Goal: Information Seeking & Learning: Learn about a topic

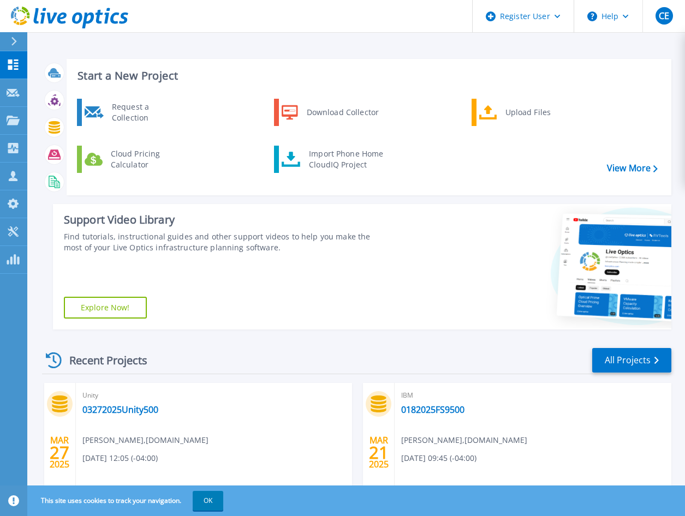
click at [19, 44] on div at bounding box center [18, 41] width 17 height 19
click at [237, 47] on div "Start a New Project Request a Collection Download Collector Upload Files Cloud …" at bounding box center [356, 440] width 658 height 881
click at [622, 365] on link "All Projects" at bounding box center [631, 360] width 79 height 25
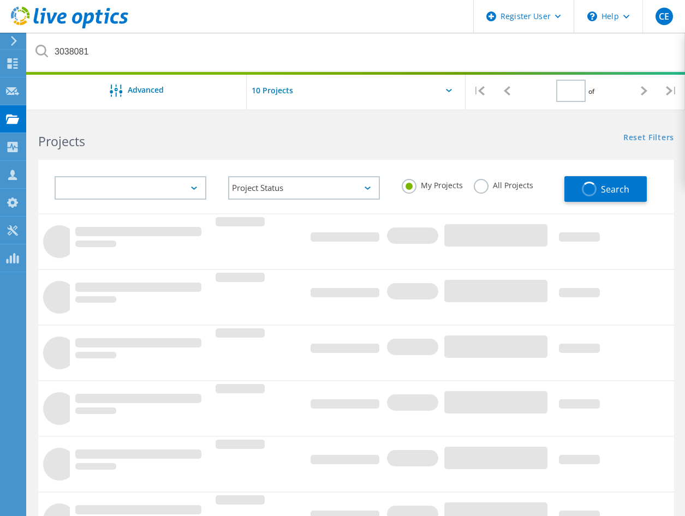
type input "1"
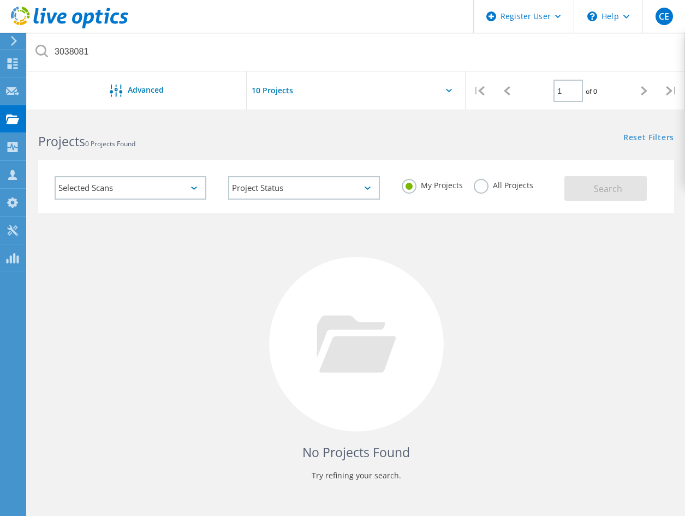
click at [482, 184] on label "All Projects" at bounding box center [503, 184] width 59 height 10
click at [0, 0] on input "All Projects" at bounding box center [0, 0] width 0 height 0
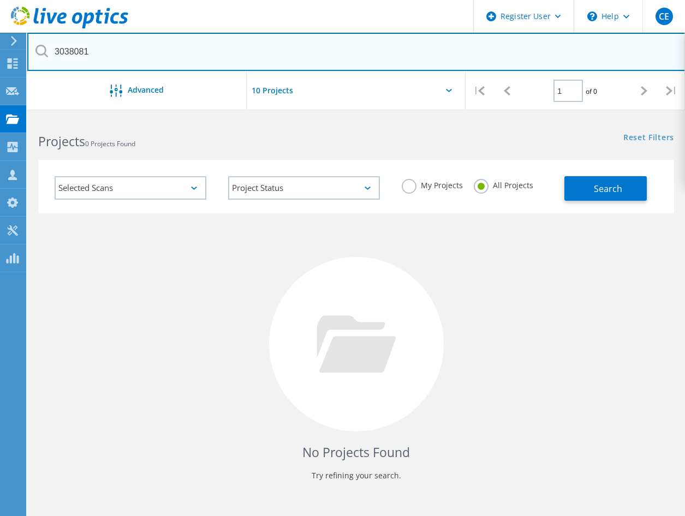
click at [77, 52] on input "3038081" at bounding box center [356, 52] width 658 height 38
click at [138, 56] on input "3038081" at bounding box center [356, 52] width 658 height 38
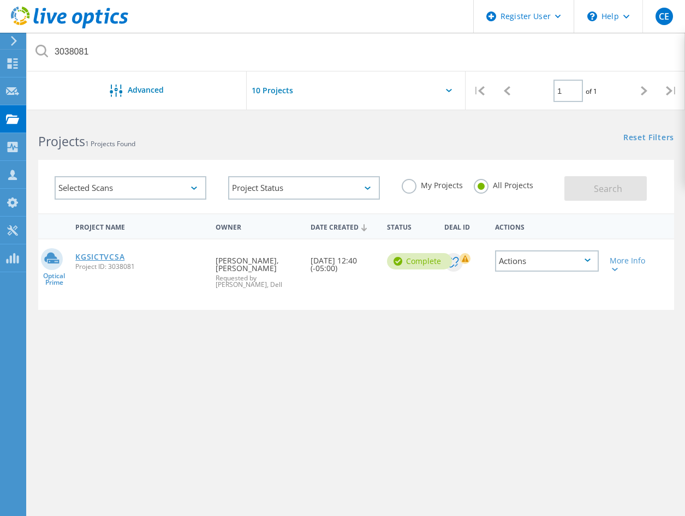
click at [100, 259] on link "KGSICTVCSA" at bounding box center [99, 257] width 49 height 8
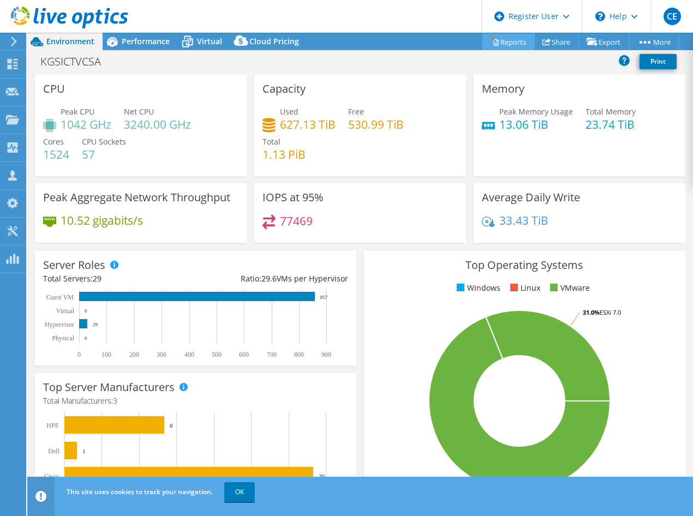
click at [493, 40] on link "Reports" at bounding box center [508, 41] width 52 height 17
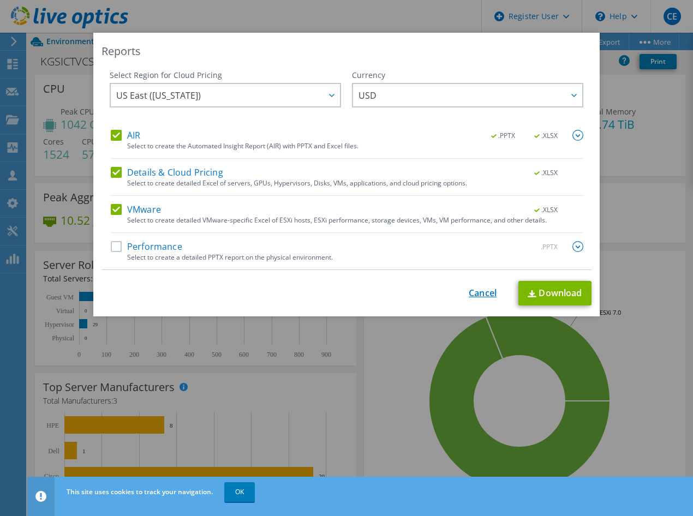
click at [471, 291] on link "Cancel" at bounding box center [483, 293] width 28 height 10
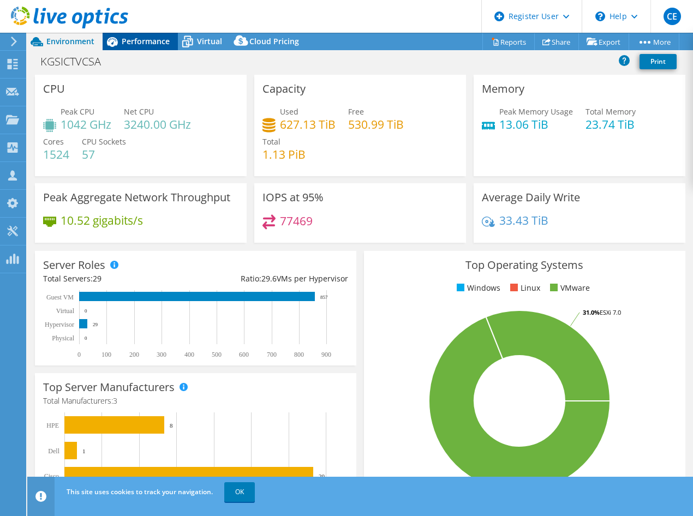
click at [138, 42] on span "Performance" at bounding box center [146, 41] width 48 height 10
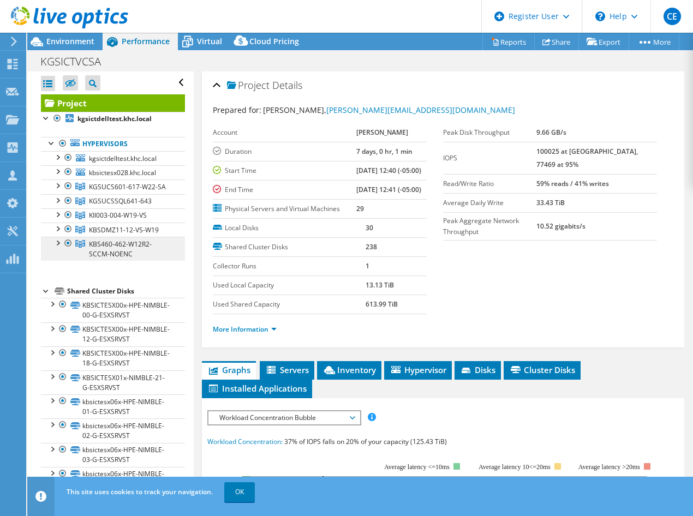
click at [149, 261] on link "KBS460-462-W12R2-SCCM-NOENC" at bounding box center [113, 249] width 144 height 24
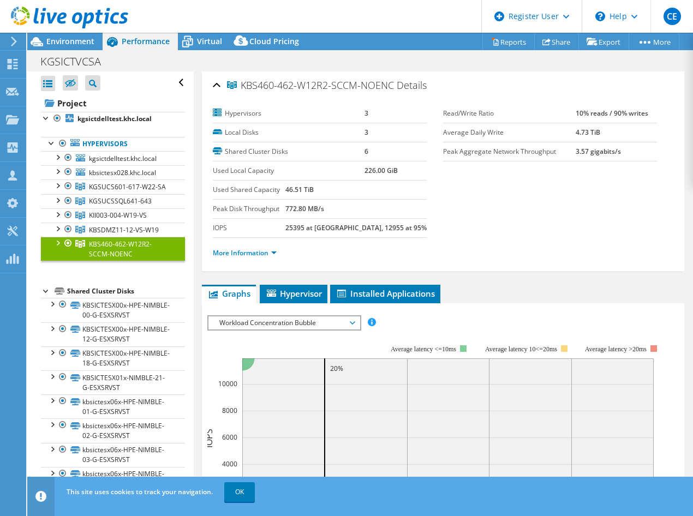
click at [183, 56] on div "KGSICTVCSA Print" at bounding box center [360, 61] width 666 height 20
click at [55, 43] on span "Environment" at bounding box center [70, 41] width 48 height 10
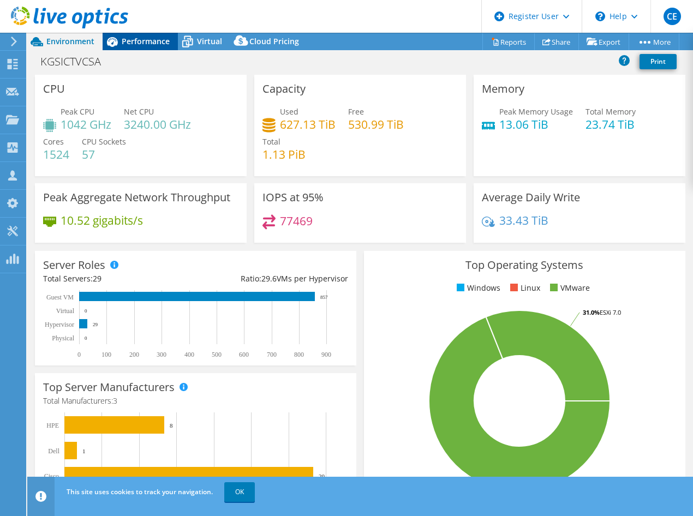
click at [116, 40] on icon at bounding box center [112, 42] width 11 height 10
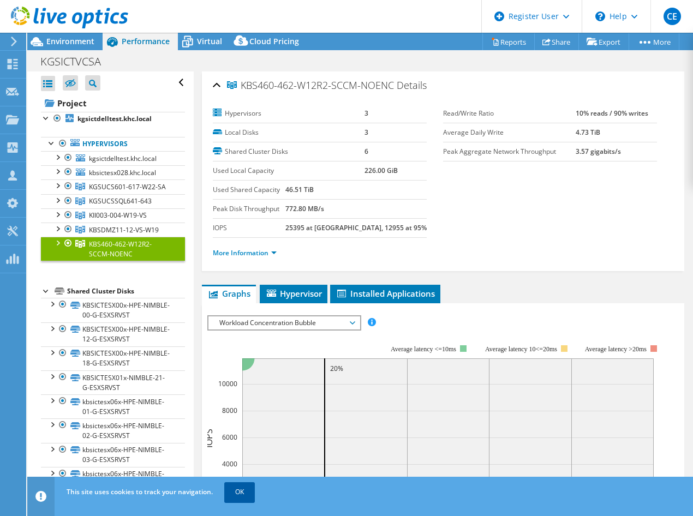
click at [237, 492] on link "OK" at bounding box center [239, 492] width 31 height 20
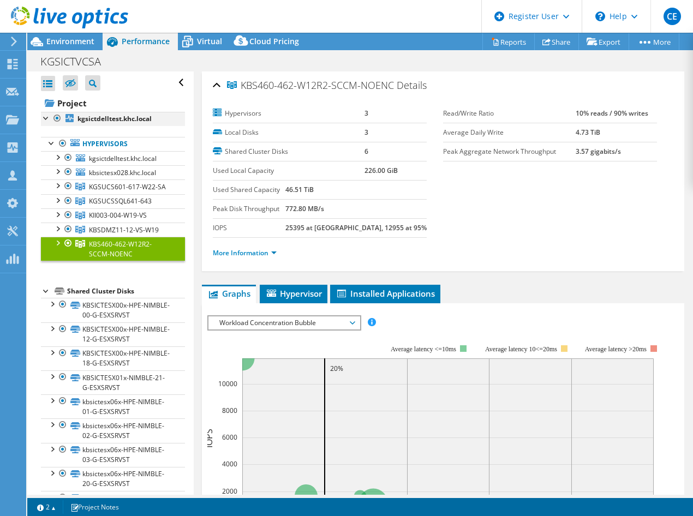
click at [41, 118] on div at bounding box center [46, 117] width 11 height 11
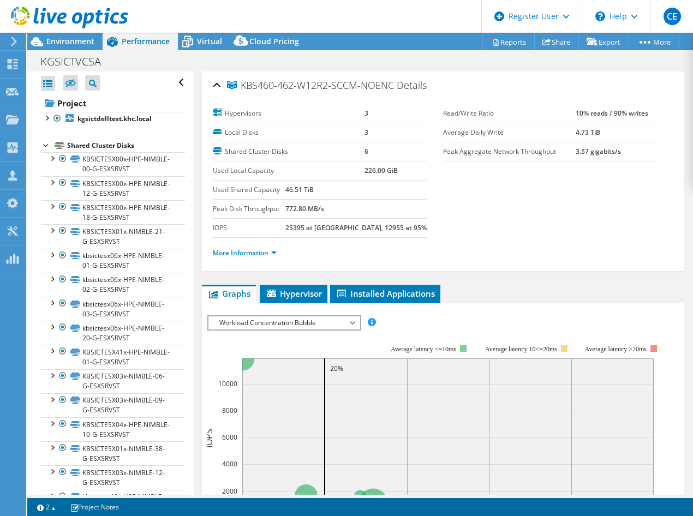
click at [42, 146] on div at bounding box center [46, 144] width 11 height 11
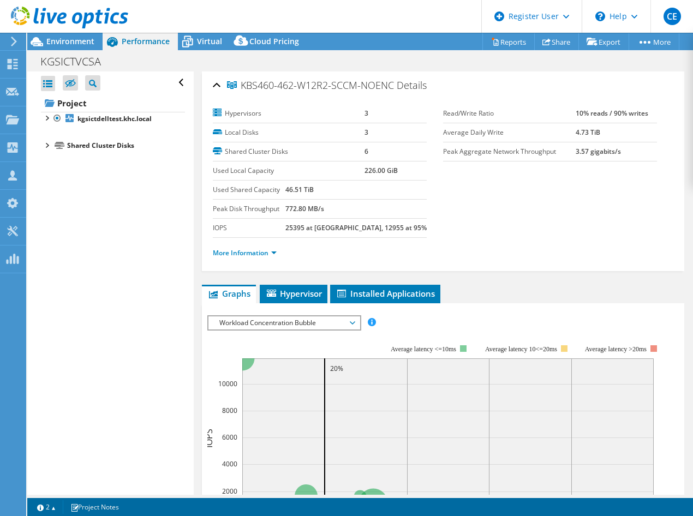
click at [75, 36] on div at bounding box center [64, 18] width 128 height 37
click at [73, 41] on span "Environment" at bounding box center [70, 41] width 48 height 10
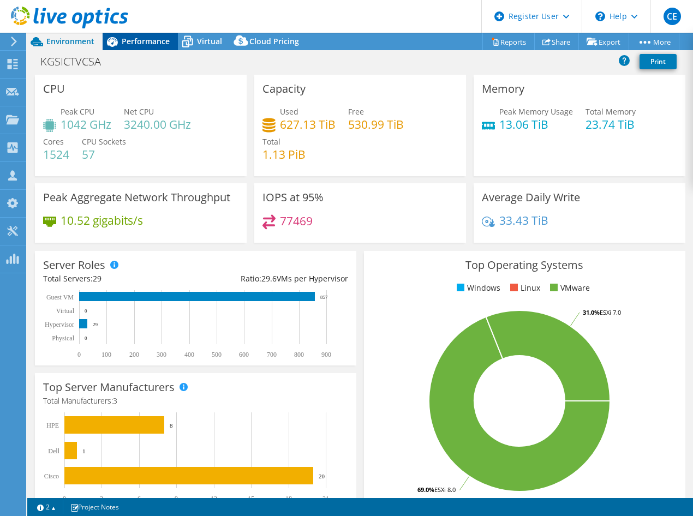
click at [137, 38] on span "Performance" at bounding box center [146, 41] width 48 height 10
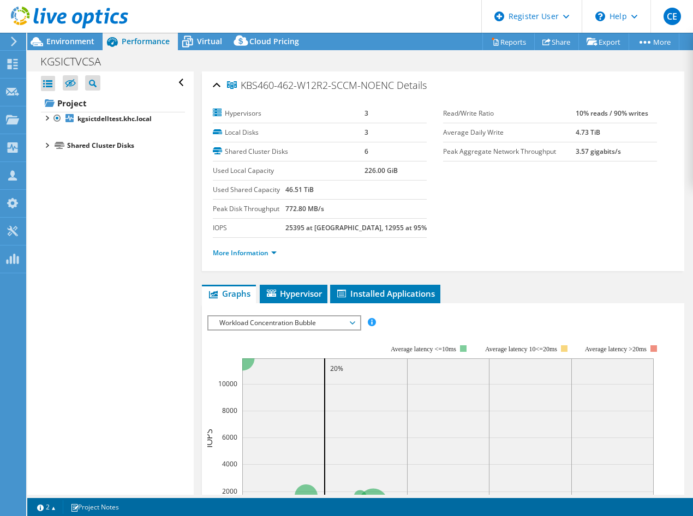
click at [367, 198] on td "46.51 TiB" at bounding box center [355, 190] width 141 height 19
click at [314, 296] on span "Hypervisor" at bounding box center [293, 293] width 57 height 11
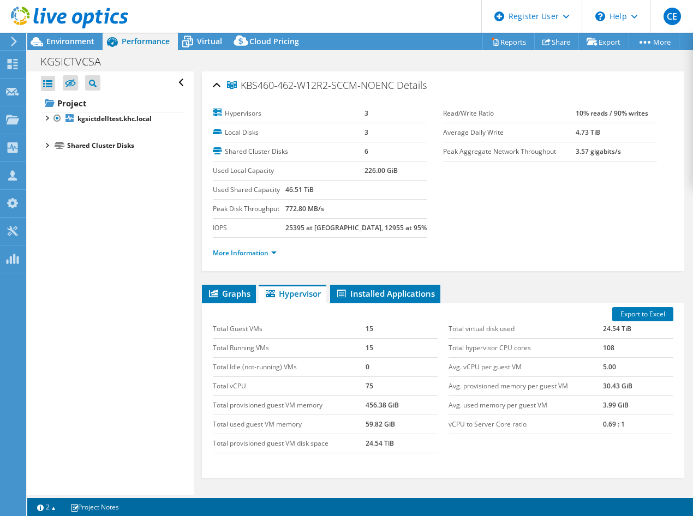
drag, startPoint x: 57, startPoint y: 118, endPoint x: 33, endPoint y: 129, distance: 26.2
click at [57, 118] on div at bounding box center [57, 118] width 11 height 13
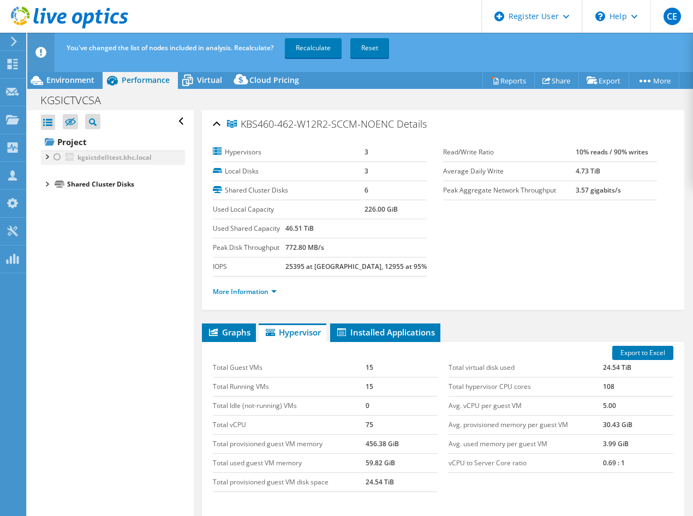
click at [46, 156] on div at bounding box center [46, 156] width 11 height 11
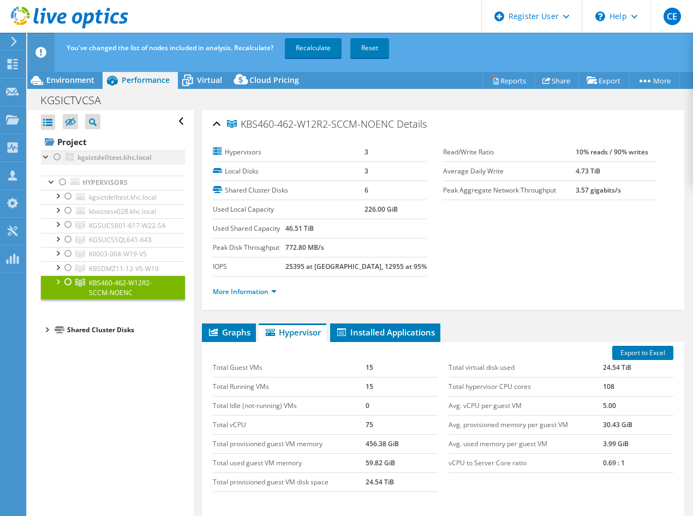
click at [58, 158] on div at bounding box center [57, 157] width 11 height 13
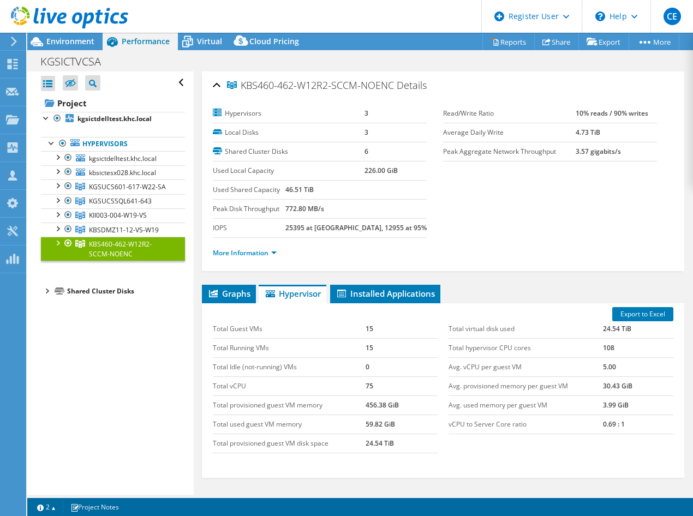
click at [74, 298] on div "Shared Cluster Disks" at bounding box center [126, 291] width 118 height 13
click at [51, 296] on div at bounding box center [46, 290] width 11 height 11
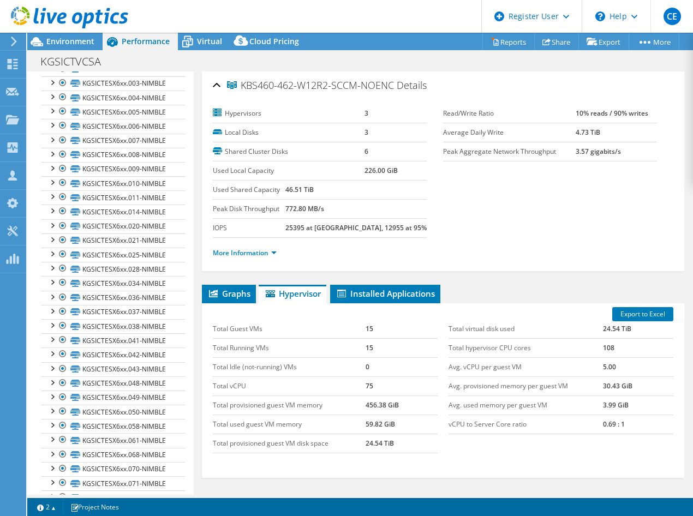
scroll to position [1856, 0]
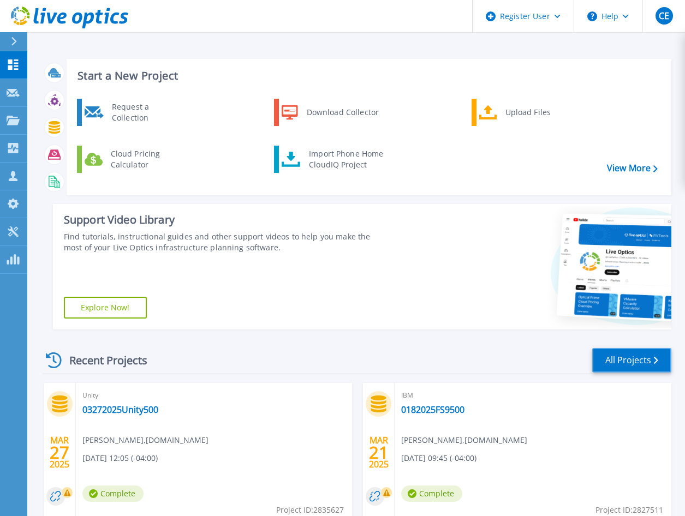
click at [629, 360] on link "All Projects" at bounding box center [631, 360] width 79 height 25
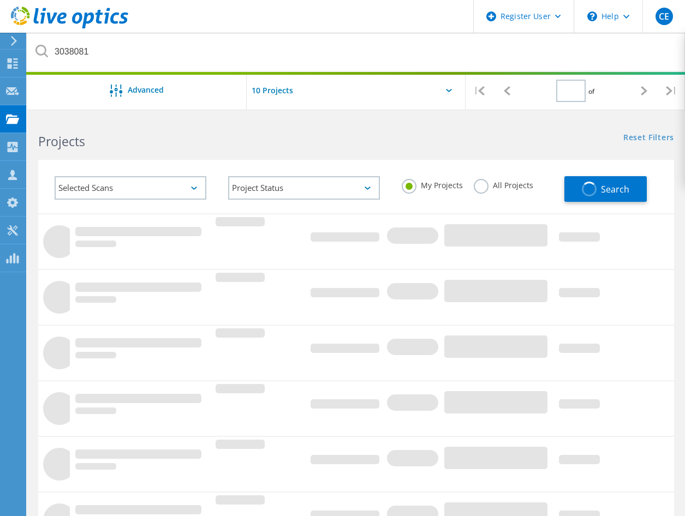
type input "1"
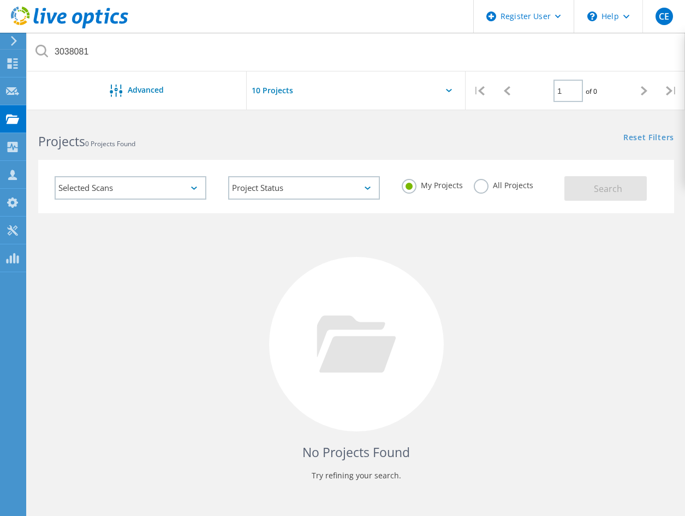
click at [478, 188] on label "All Projects" at bounding box center [503, 184] width 59 height 10
click at [0, 0] on input "All Projects" at bounding box center [0, 0] width 0 height 0
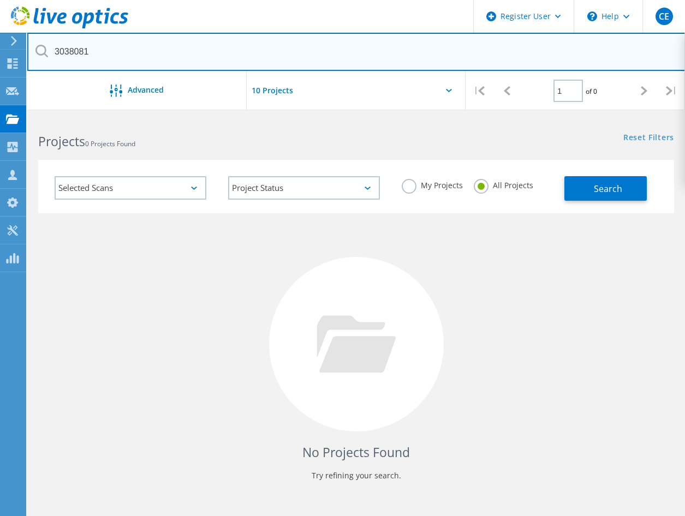
click at [145, 55] on input "3038081" at bounding box center [356, 52] width 658 height 38
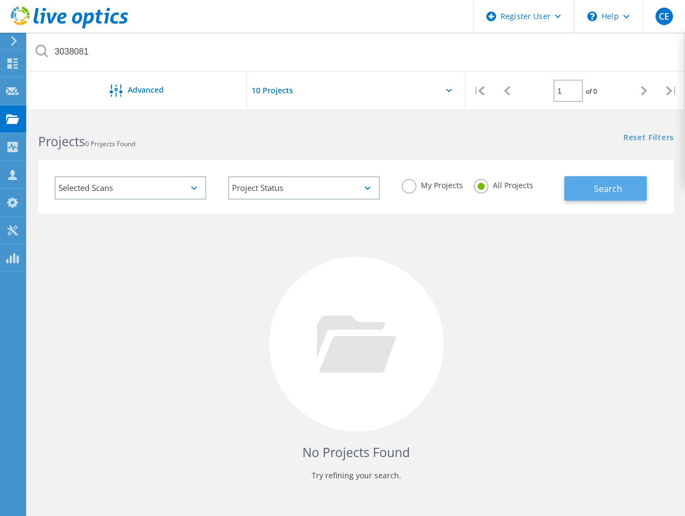
click at [606, 194] on span "Search" at bounding box center [608, 189] width 28 height 12
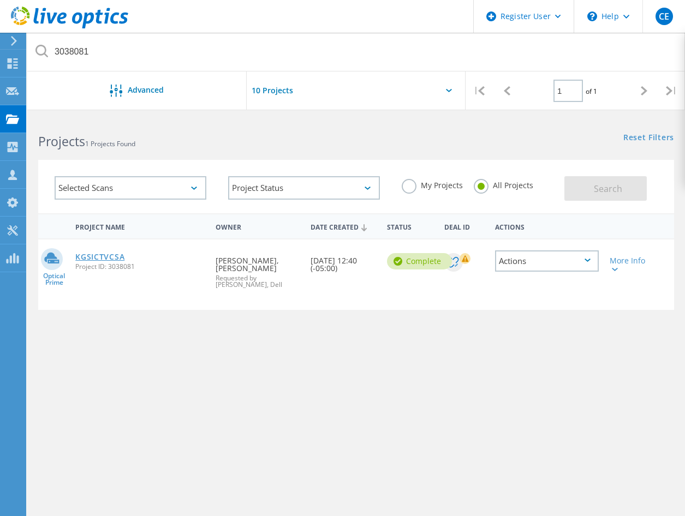
click at [90, 254] on link "KGSICTVCSA" at bounding box center [99, 257] width 49 height 8
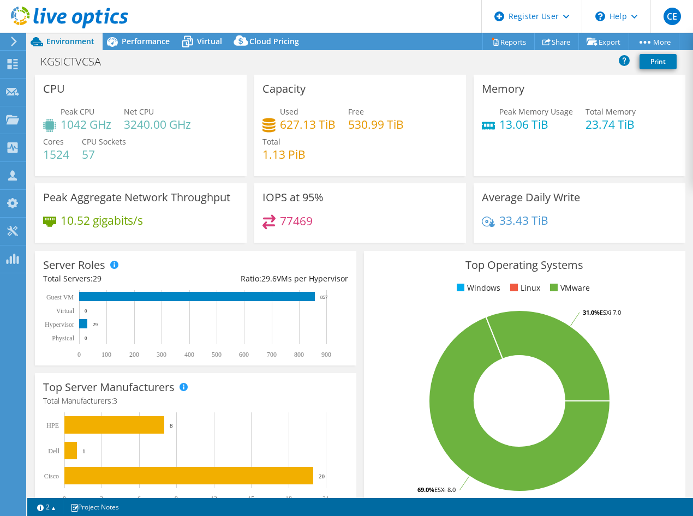
click at [142, 163] on div "Peak CPU 1042 GHz Net CPU 3240.00 GHz Cores 1524 CPU Sockets 57" at bounding box center [140, 138] width 195 height 65
click at [284, 84] on h3 "Capacity" at bounding box center [283, 89] width 43 height 12
click at [133, 38] on span "Performance" at bounding box center [146, 41] width 48 height 10
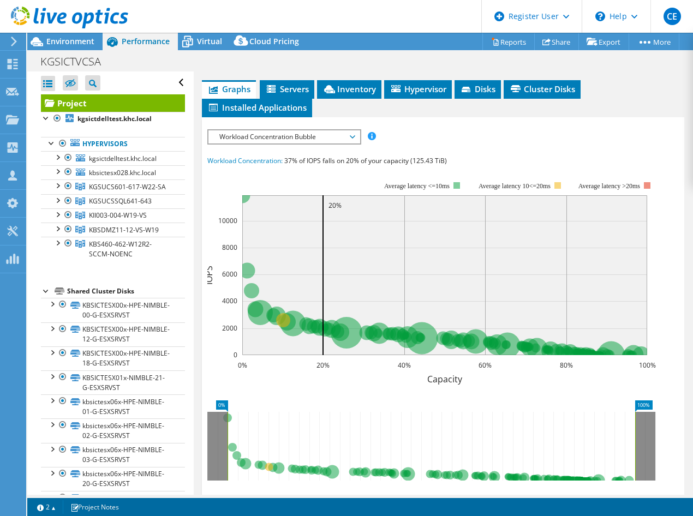
scroll to position [296, 0]
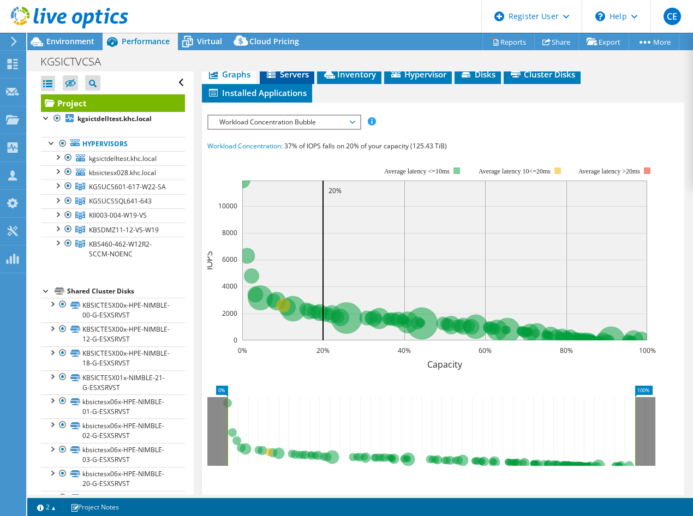
click at [283, 80] on span "Servers" at bounding box center [287, 74] width 44 height 11
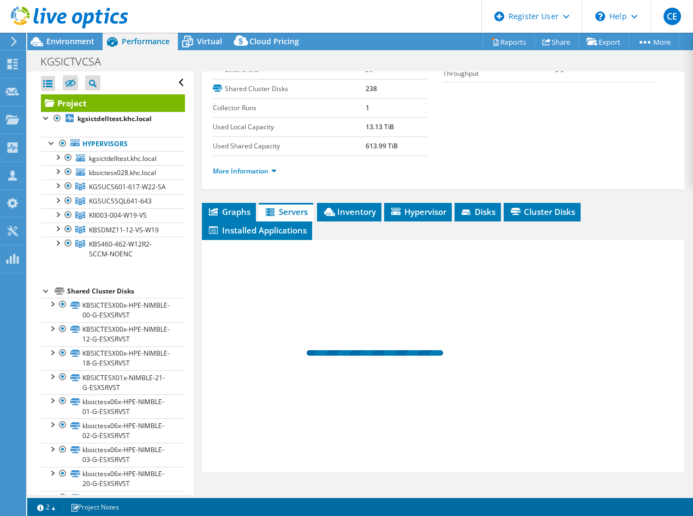
scroll to position [193, 0]
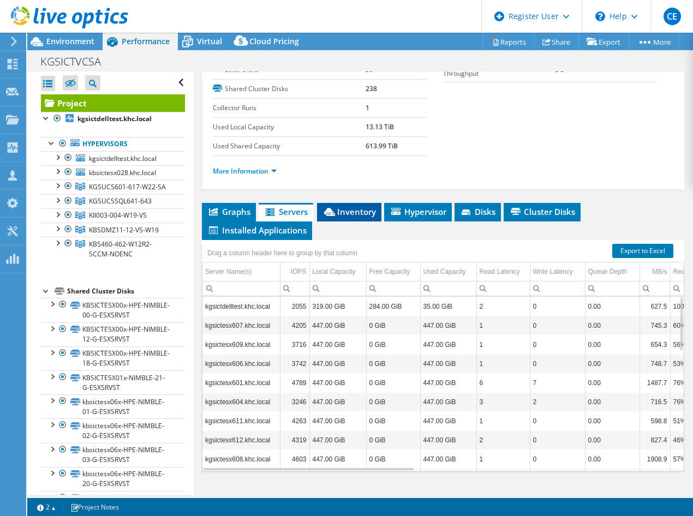
click at [357, 219] on li "Inventory" at bounding box center [349, 212] width 64 height 19
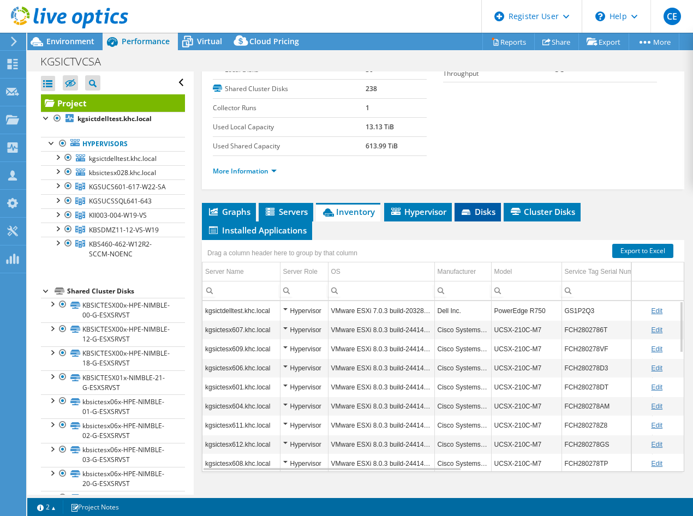
click at [482, 218] on li "Disks" at bounding box center [478, 212] width 46 height 19
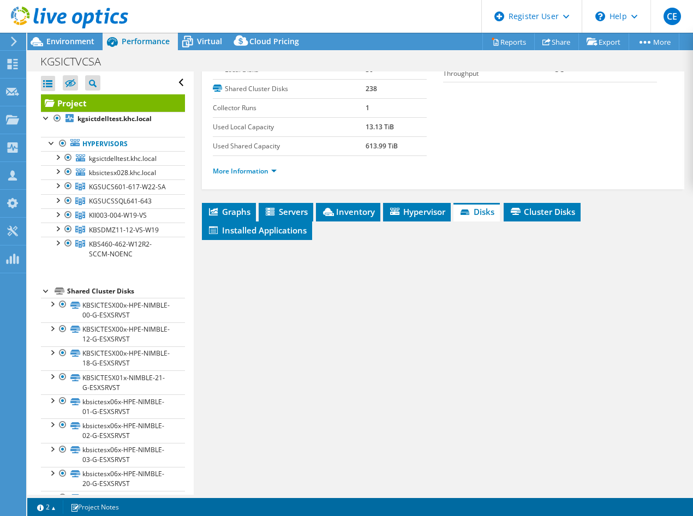
scroll to position [214, 0]
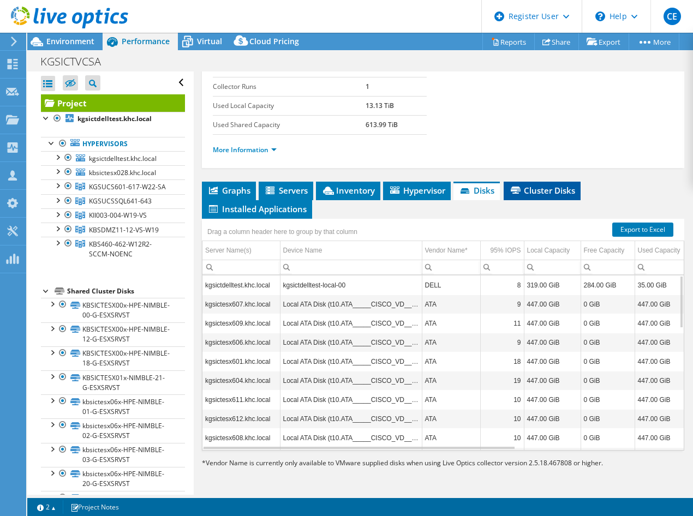
click at [523, 198] on li "Cluster Disks" at bounding box center [542, 191] width 77 height 19
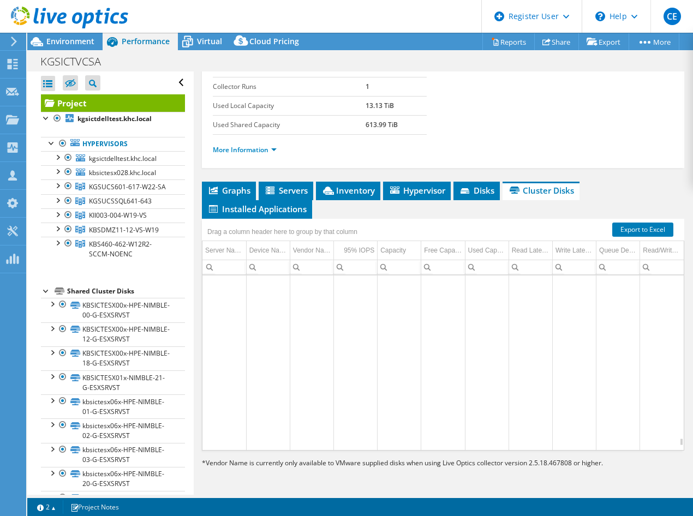
scroll to position [66780, 0]
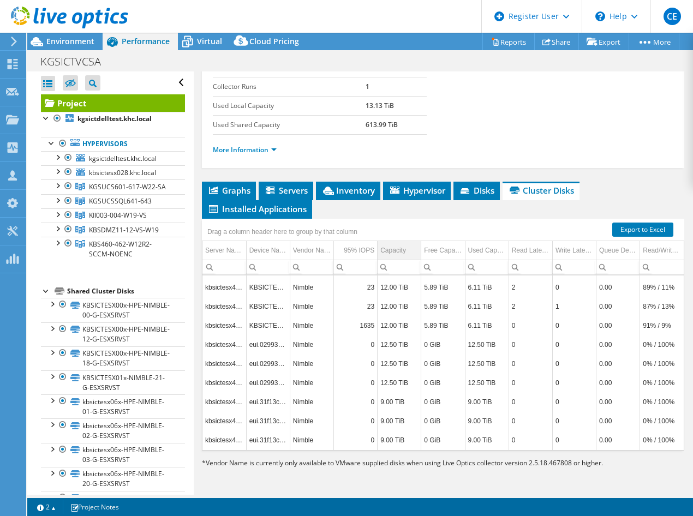
click at [385, 252] on div "Capacity" at bounding box center [393, 250] width 26 height 13
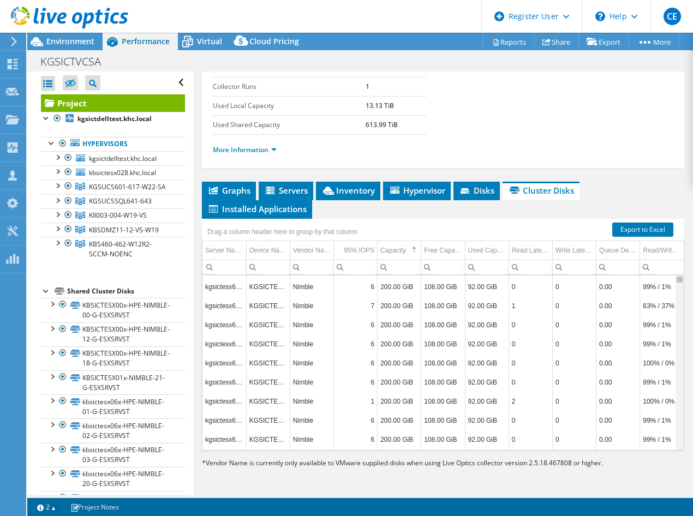
scroll to position [0, 0]
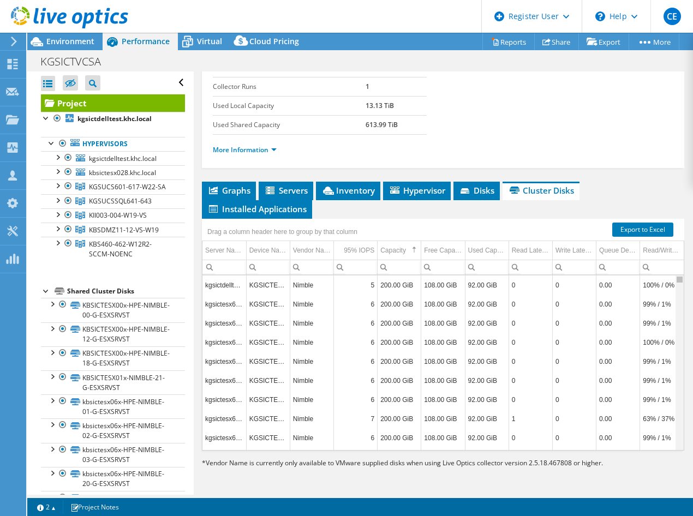
drag, startPoint x: 671, startPoint y: 441, endPoint x: 672, endPoint y: 265, distance: 175.7
click at [672, 265] on body "CE Dell User [PERSON_NAME] [PERSON_NAME][EMAIL_ADDRESS][PERSON_NAME][DOMAIN_NAM…" at bounding box center [346, 258] width 693 height 516
click at [395, 249] on div "Capacity" at bounding box center [393, 250] width 26 height 13
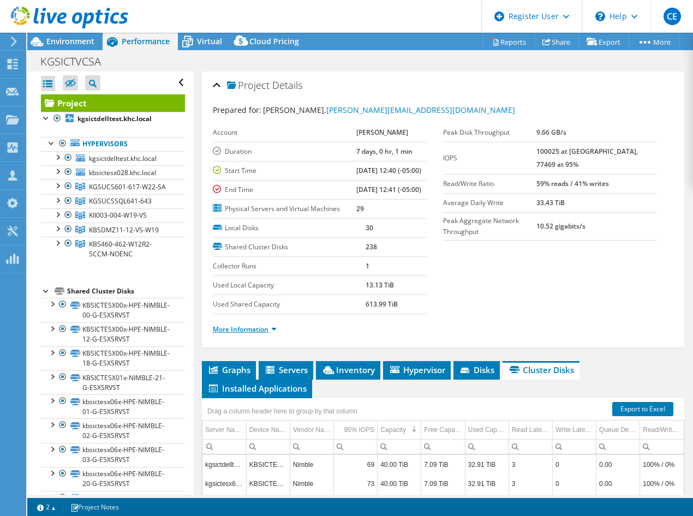
click at [247, 334] on link "More Information" at bounding box center [245, 329] width 64 height 9
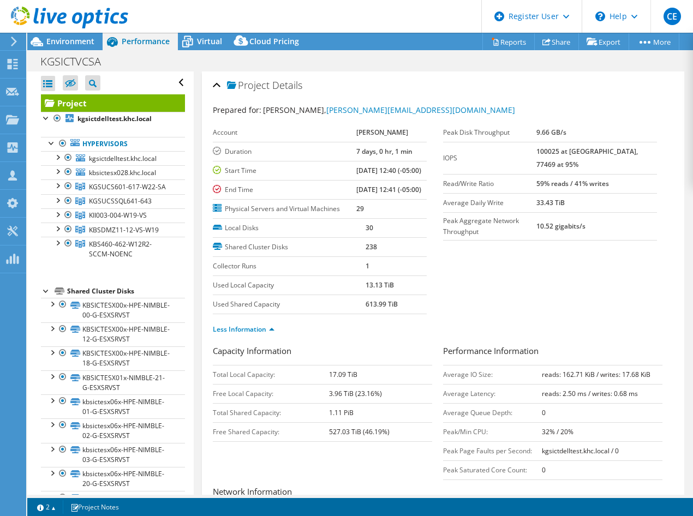
click at [487, 93] on div "Project Details" at bounding box center [443, 85] width 461 height 23
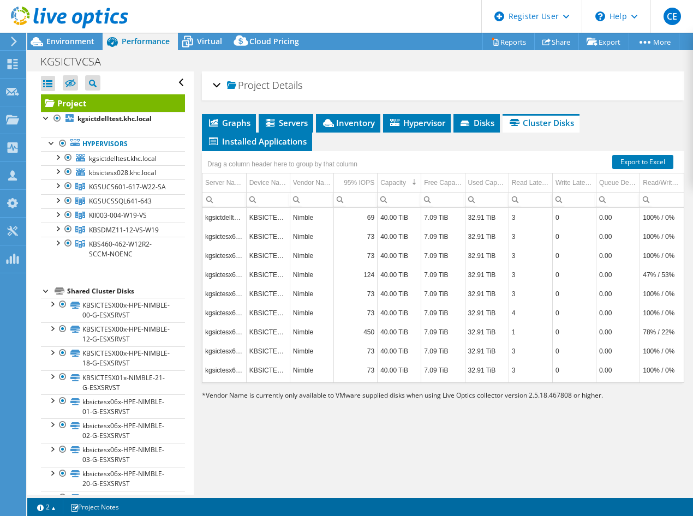
click at [222, 81] on h2 "Project Details" at bounding box center [257, 85] width 89 height 22
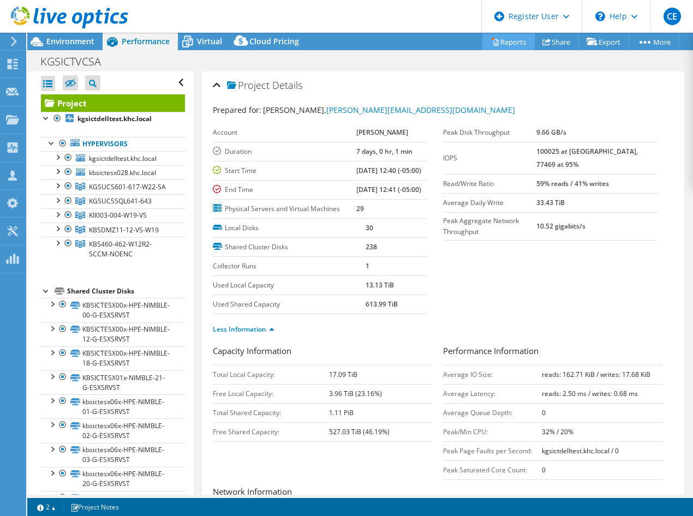
click at [512, 35] on link "Reports" at bounding box center [508, 41] width 52 height 17
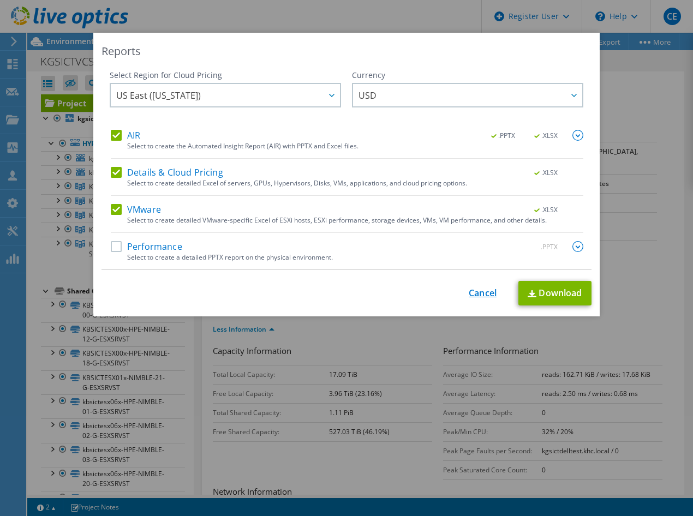
click at [474, 290] on link "Cancel" at bounding box center [483, 293] width 28 height 10
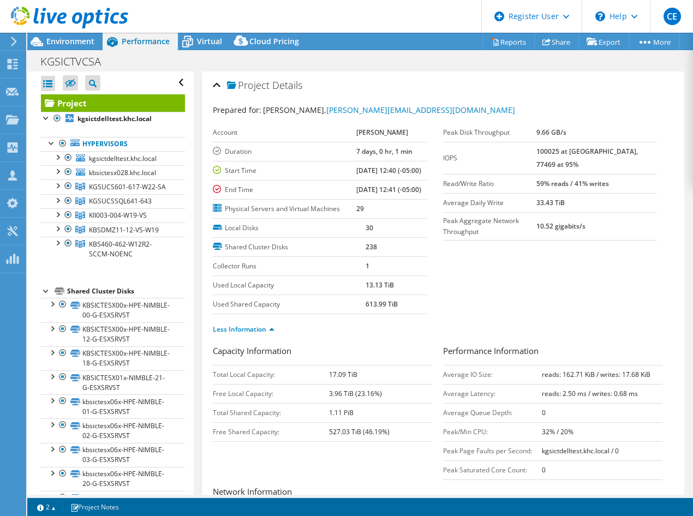
click at [395, 55] on div "KGSICTVCSA Print" at bounding box center [360, 61] width 666 height 20
click at [60, 44] on span "Environment" at bounding box center [70, 41] width 48 height 10
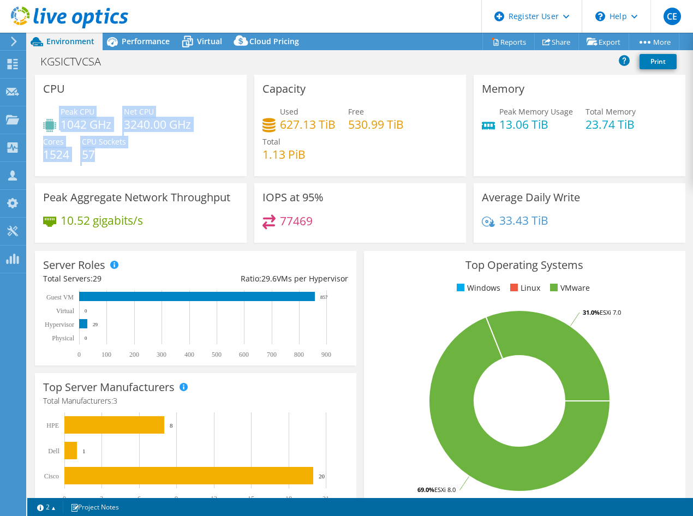
drag, startPoint x: 104, startPoint y: 158, endPoint x: 41, endPoint y: 118, distance: 74.0
click at [41, 118] on div "CPU Peak CPU 1042 GHz Net CPU 3240.00 GHz Cores 1524 CPU Sockets 57" at bounding box center [141, 126] width 212 height 102
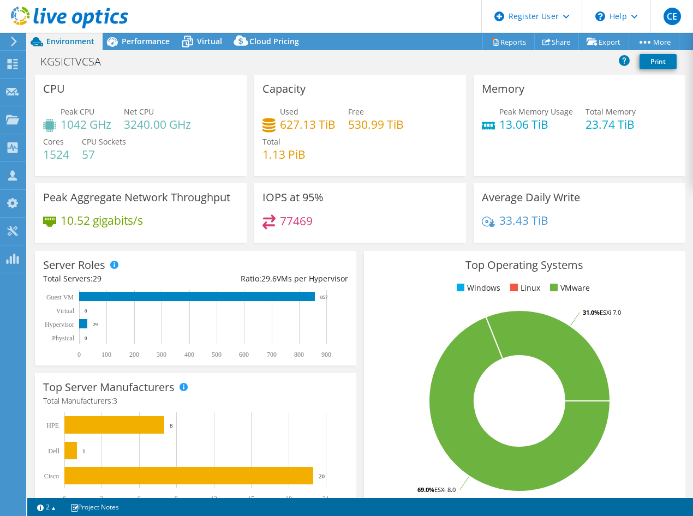
click at [277, 68] on div "KGSICTVCSA Print" at bounding box center [360, 61] width 666 height 20
click at [229, 69] on div "KGSICTVCSA Print" at bounding box center [360, 61] width 666 height 20
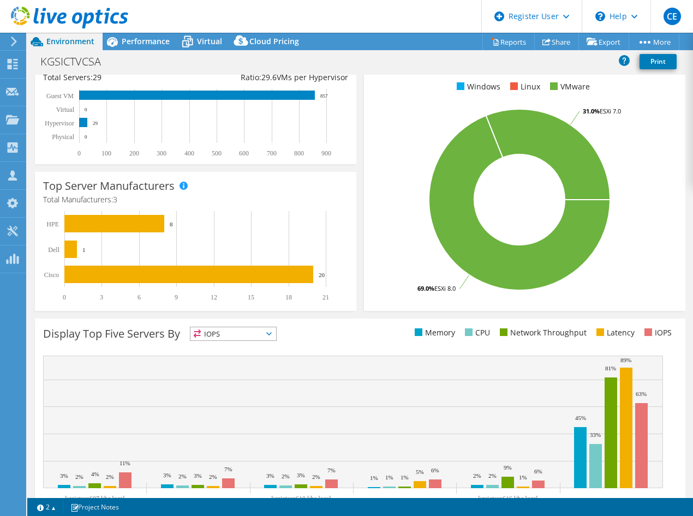
click at [235, 142] on rect at bounding box center [190, 123] width 295 height 68
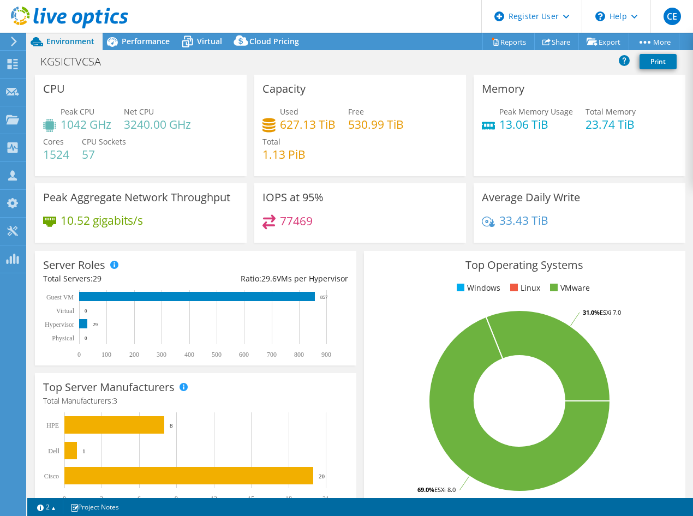
click at [135, 65] on div "KGSICTVCSA Print" at bounding box center [360, 61] width 666 height 20
click at [223, 70] on div "KGSICTVCSA Print" at bounding box center [360, 61] width 666 height 20
